Goal: Contribute content

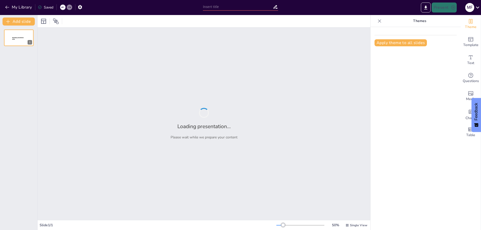
type input "MakeFlip: transformando vendas online em uma jornada empresarial"
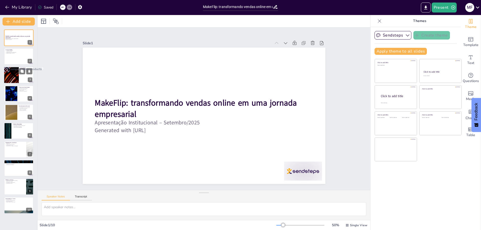
click at [9, 78] on div at bounding box center [11, 75] width 30 height 17
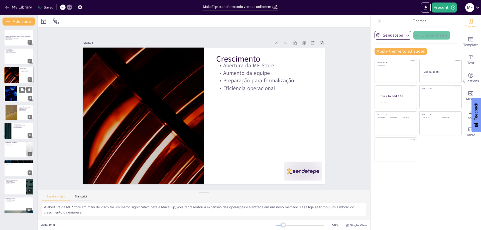
click at [14, 87] on div at bounding box center [11, 93] width 27 height 15
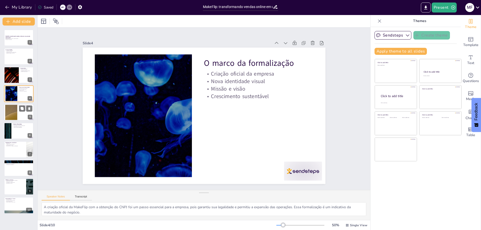
click at [14, 113] on div at bounding box center [11, 112] width 27 height 15
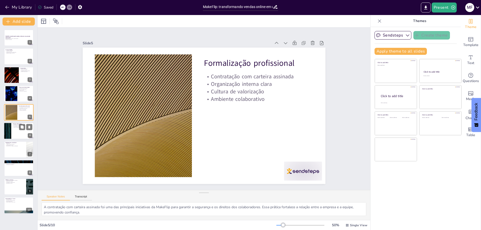
click at [21, 134] on div at bounding box center [19, 131] width 30 height 17
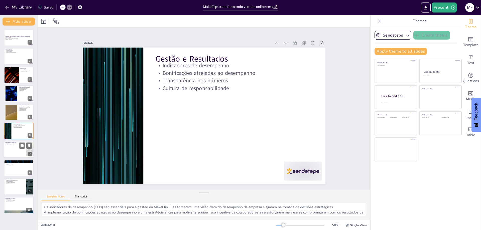
click at [15, 152] on div at bounding box center [19, 149] width 30 height 17
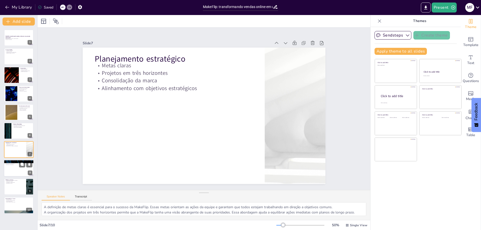
click at [14, 169] on div at bounding box center [19, 168] width 30 height 17
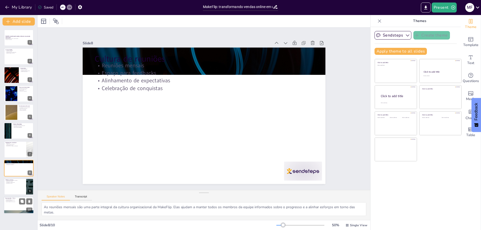
drag, startPoint x: 14, startPoint y: 189, endPoint x: 21, endPoint y: 197, distance: 11.2
click at [13, 189] on div at bounding box center [19, 187] width 30 height 17
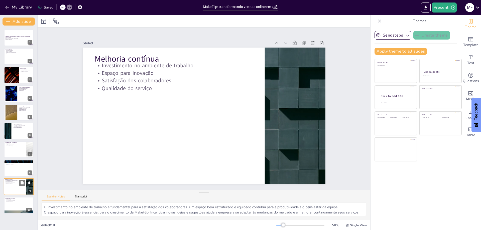
drag, startPoint x: 17, startPoint y: 200, endPoint x: 26, endPoint y: 195, distance: 11.0
click at [17, 200] on p "Comprometimento da equipe" at bounding box center [19, 200] width 27 height 1
type textarea "O futuro promissor da MakeFlip é resultado do trabalho árduo e da dedicação da …"
